Goal: Task Accomplishment & Management: Manage account settings

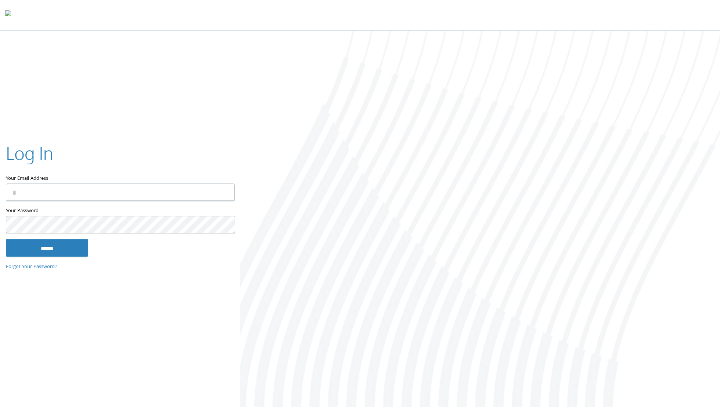
type input "**********"
click at [52, 245] on input "******" at bounding box center [47, 248] width 82 height 18
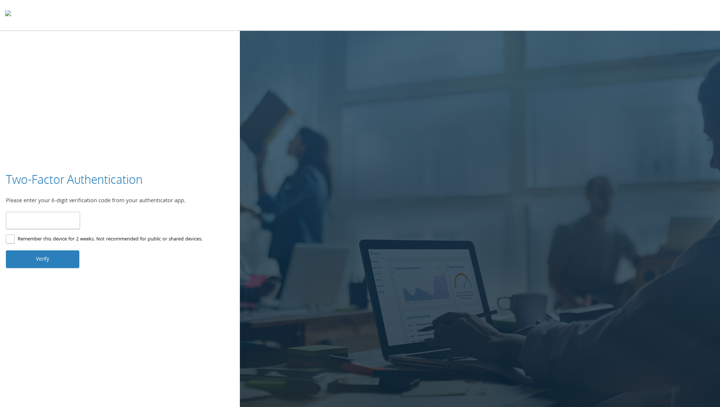
type input "******"
